Goal: Transaction & Acquisition: Download file/media

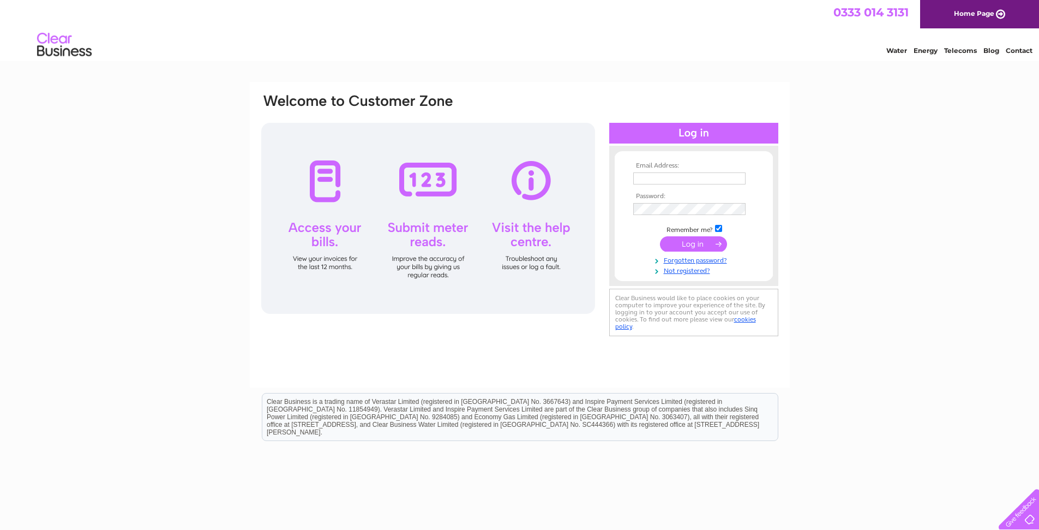
click at [646, 178] on input "text" at bounding box center [689, 178] width 112 height 12
type input "[PERSON_NAME][EMAIL_ADDRESS][DOMAIN_NAME]"
click at [689, 243] on input "submit" at bounding box center [693, 244] width 67 height 15
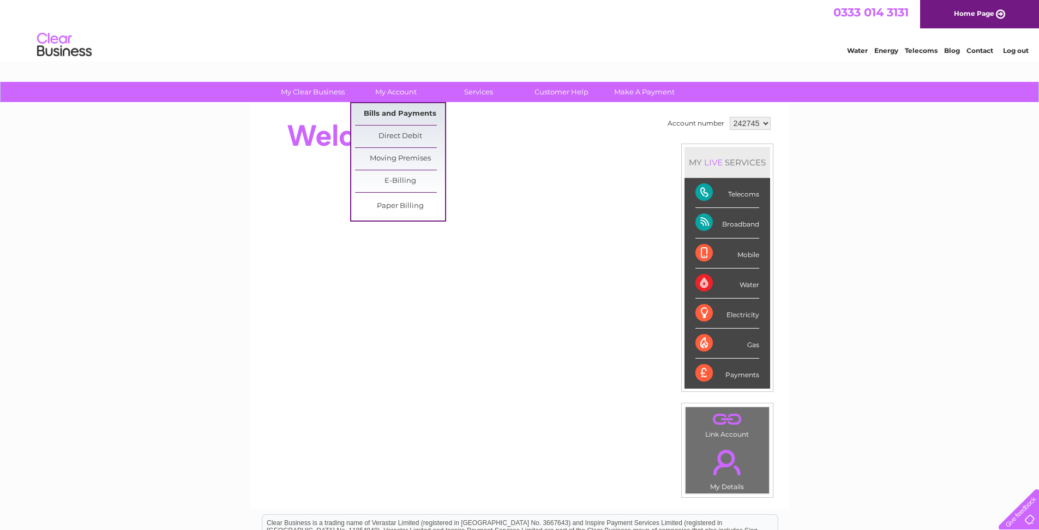
click at [400, 115] on link "Bills and Payments" at bounding box center [400, 114] width 90 height 22
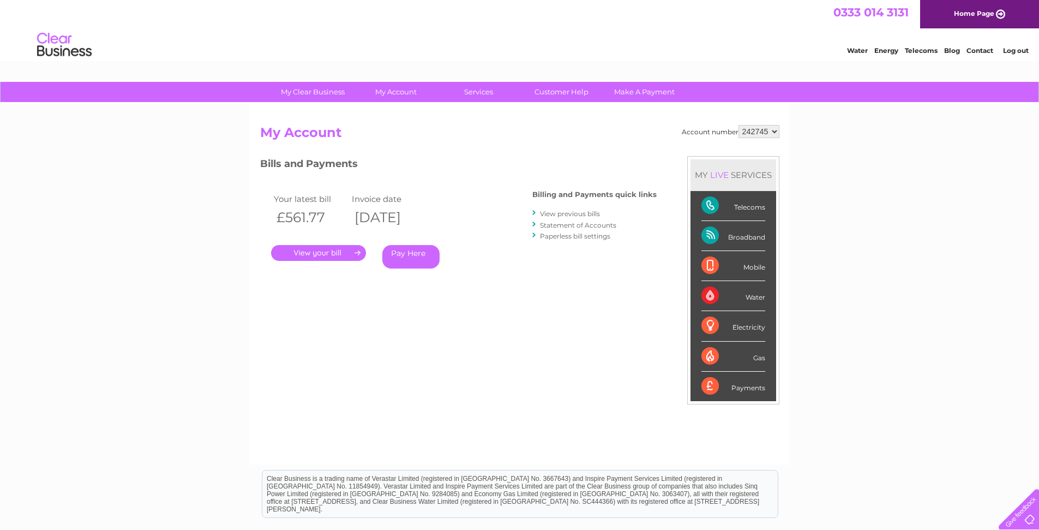
click at [572, 212] on link "View previous bills" at bounding box center [570, 213] width 60 height 8
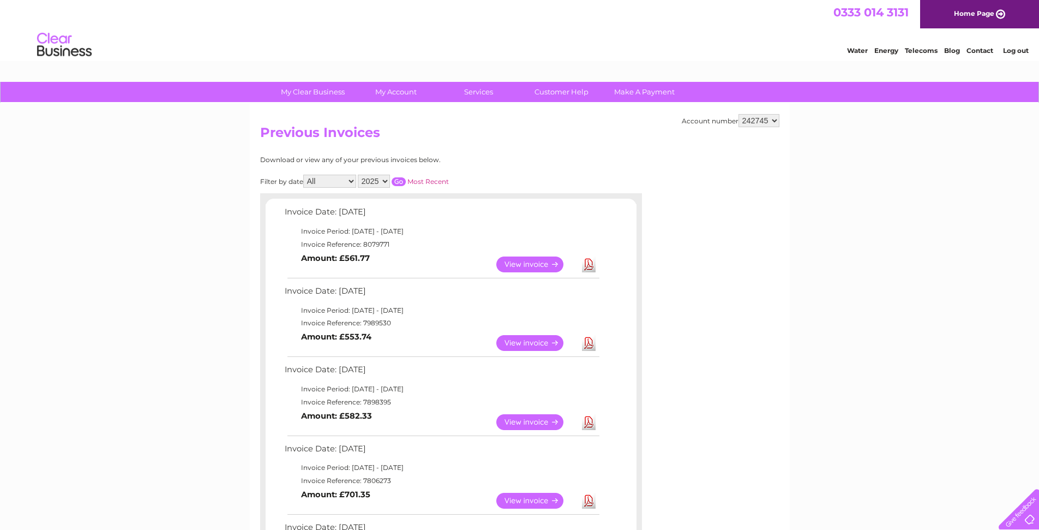
scroll to position [65, 0]
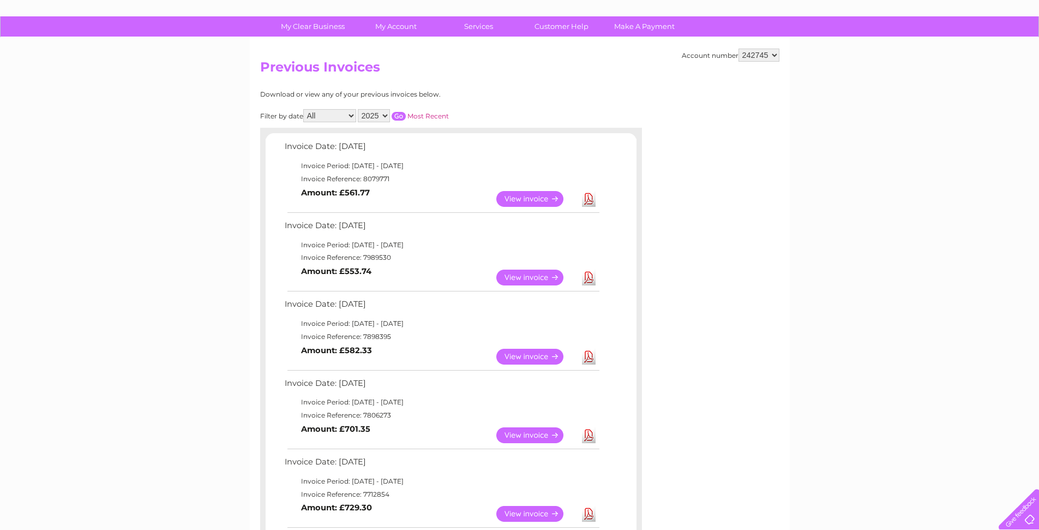
click at [587, 199] on link "Download" at bounding box center [589, 199] width 14 height 16
click at [585, 278] on link "Download" at bounding box center [589, 277] width 14 height 16
click at [587, 356] on link "Download" at bounding box center [589, 356] width 14 height 16
click at [590, 437] on link "Download" at bounding box center [589, 435] width 14 height 16
click at [587, 509] on link "Download" at bounding box center [589, 514] width 14 height 16
